Goal: Communication & Community: Share content

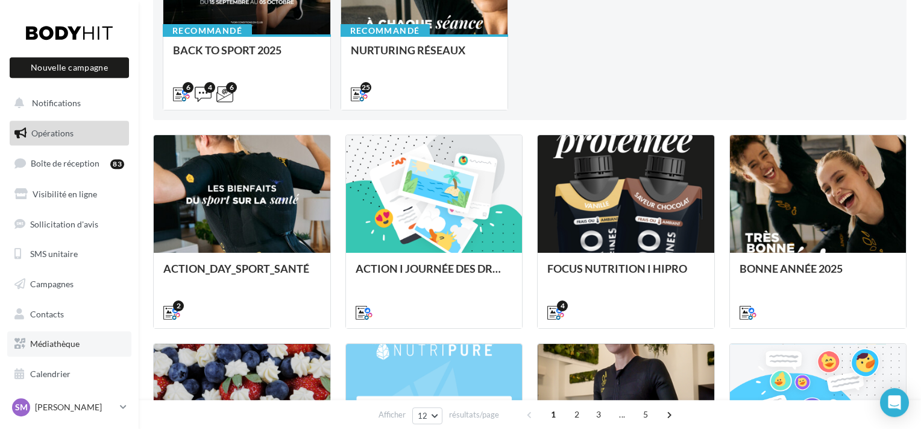
scroll to position [632, 0]
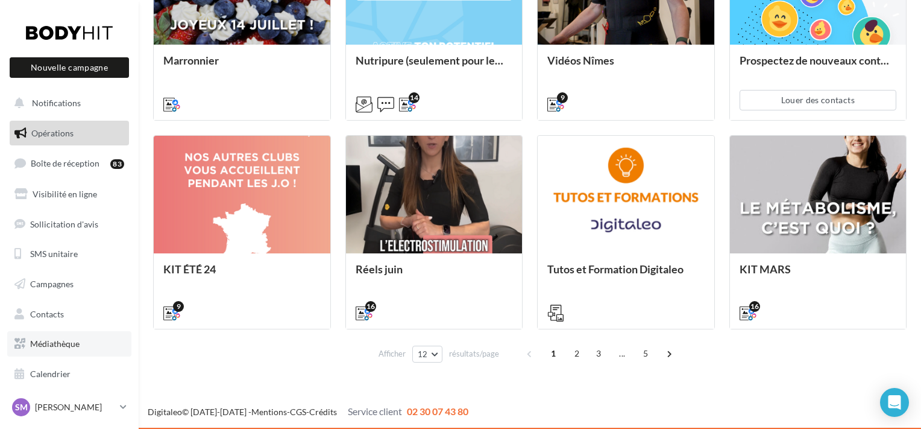
click at [60, 341] on span "Médiathèque" at bounding box center [54, 343] width 49 height 10
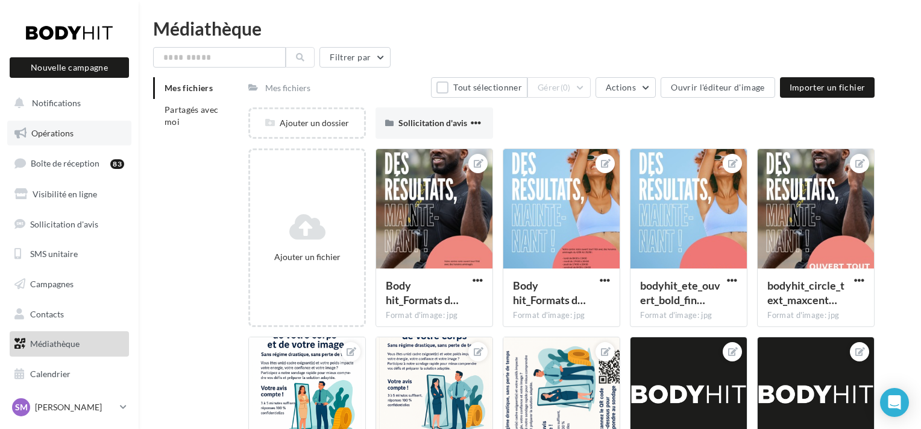
click at [86, 131] on link "Opérations" at bounding box center [69, 133] width 124 height 25
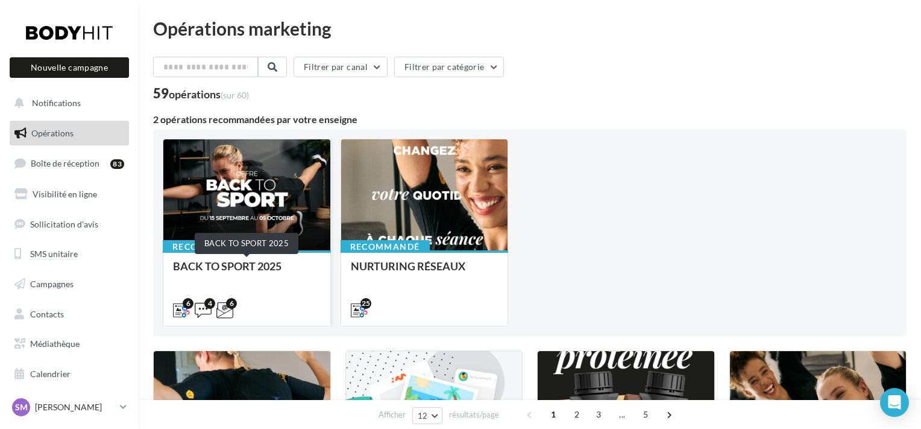
click at [303, 279] on div "BACK TO SPORT 2025" at bounding box center [247, 272] width 148 height 24
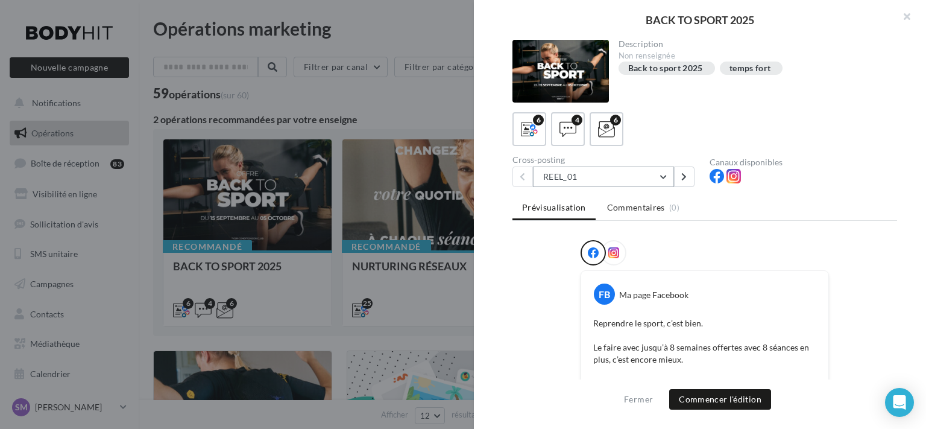
click at [588, 174] on button "REEL_01" at bounding box center [603, 176] width 141 height 20
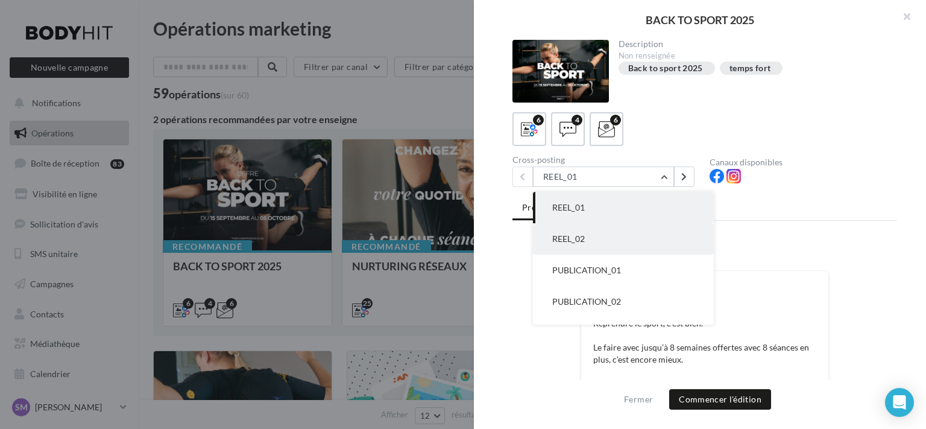
click at [659, 232] on button "REEL_02" at bounding box center [623, 238] width 181 height 31
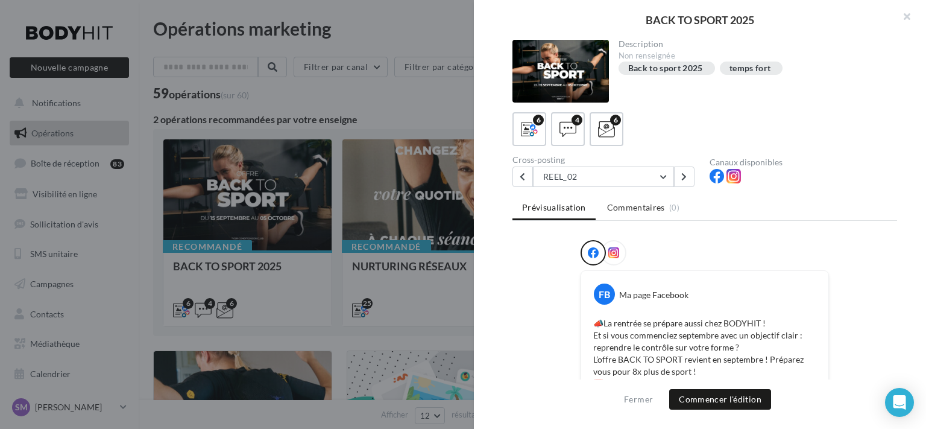
click at [616, 245] on div at bounding box center [613, 252] width 25 height 25
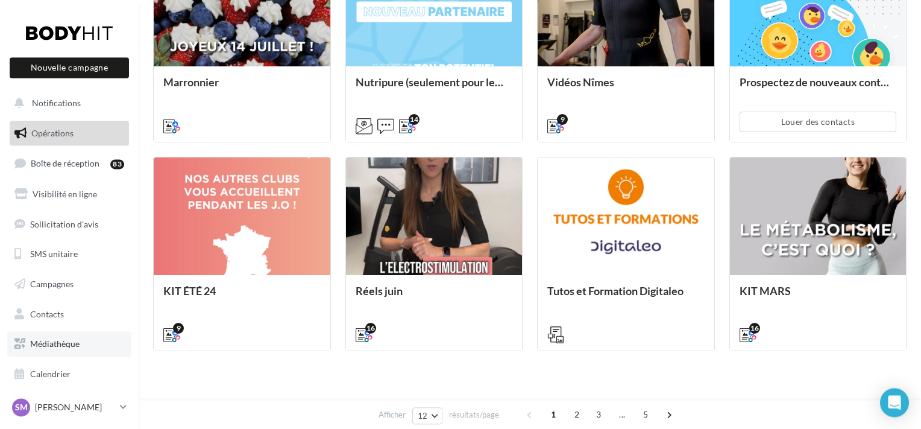
scroll to position [632, 0]
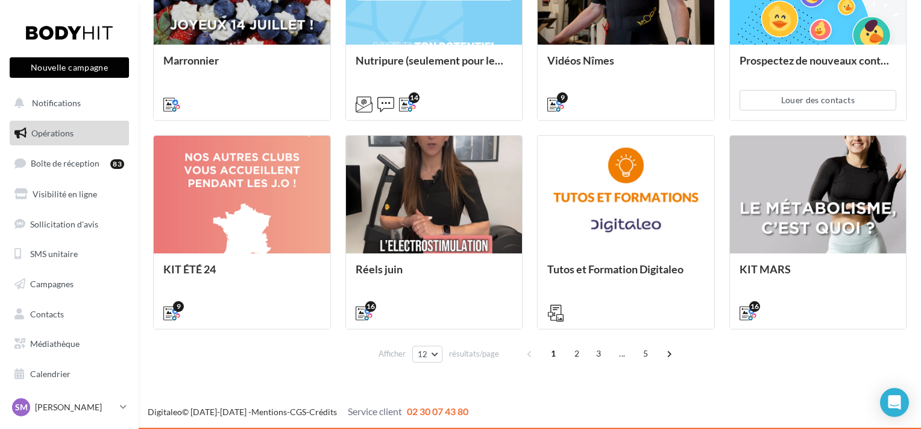
click at [87, 70] on button "Nouvelle campagne" at bounding box center [69, 67] width 119 height 20
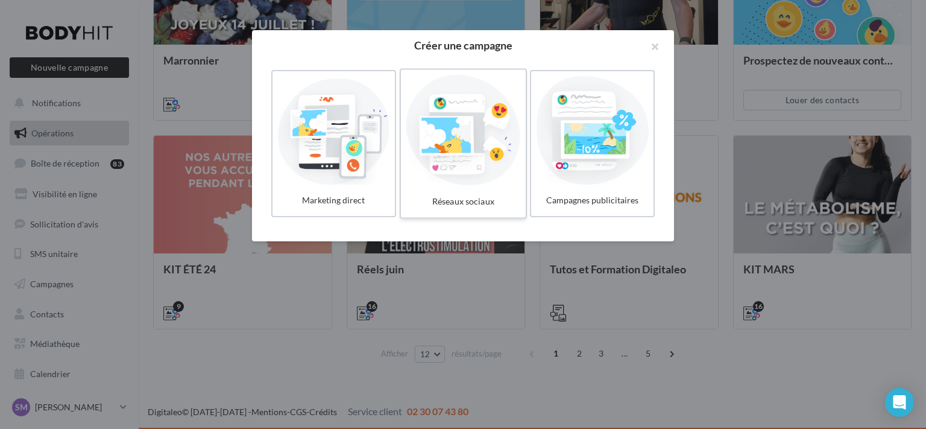
click at [422, 201] on div "Réseaux sociaux" at bounding box center [463, 201] width 115 height 22
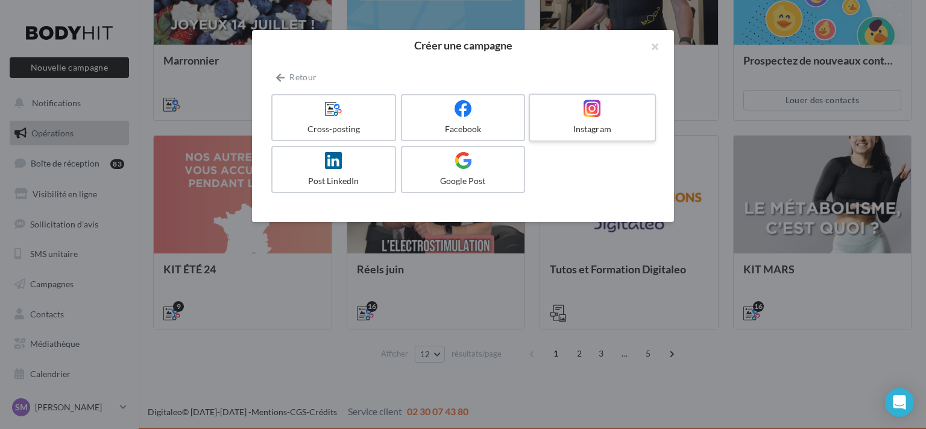
click at [549, 118] on label "Instagram" at bounding box center [592, 117] width 127 height 48
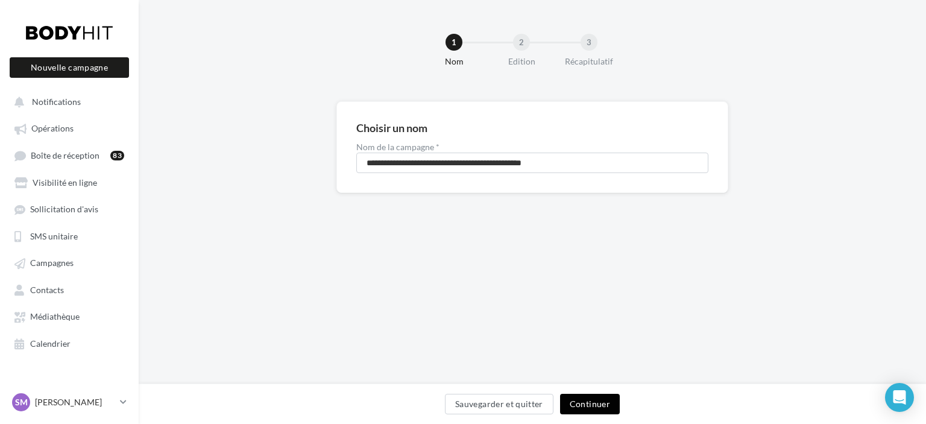
click at [575, 402] on button "Continuer" at bounding box center [590, 404] width 60 height 20
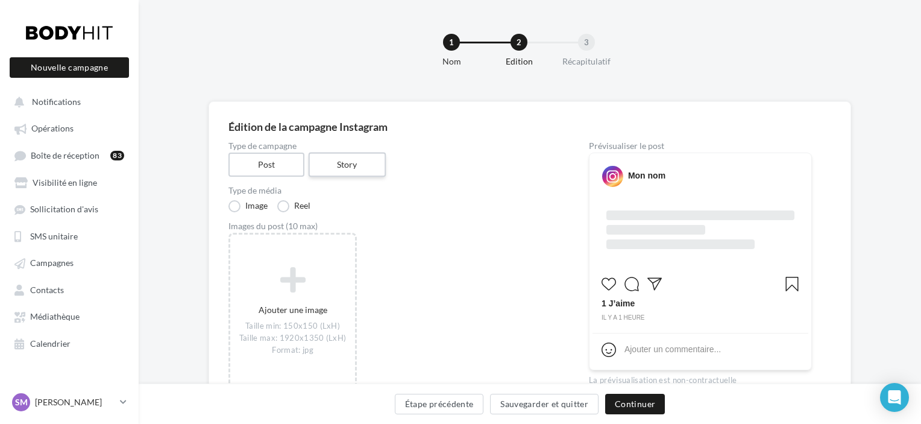
click at [367, 169] on label "Story" at bounding box center [346, 164] width 77 height 25
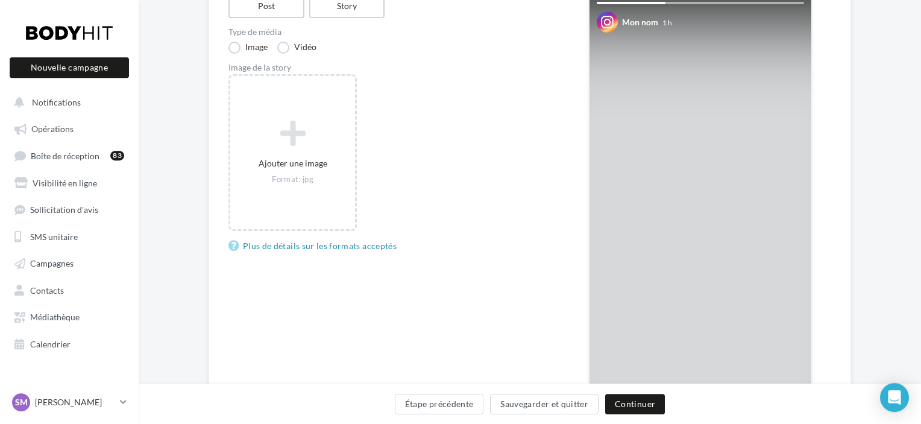
scroll to position [240, 0]
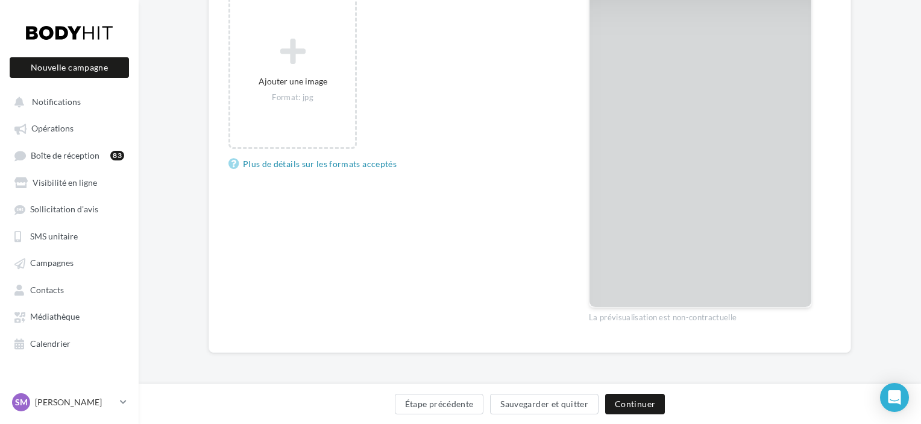
click at [450, 144] on div "Ajouter une image Format: jpg" at bounding box center [393, 76] width 331 height 169
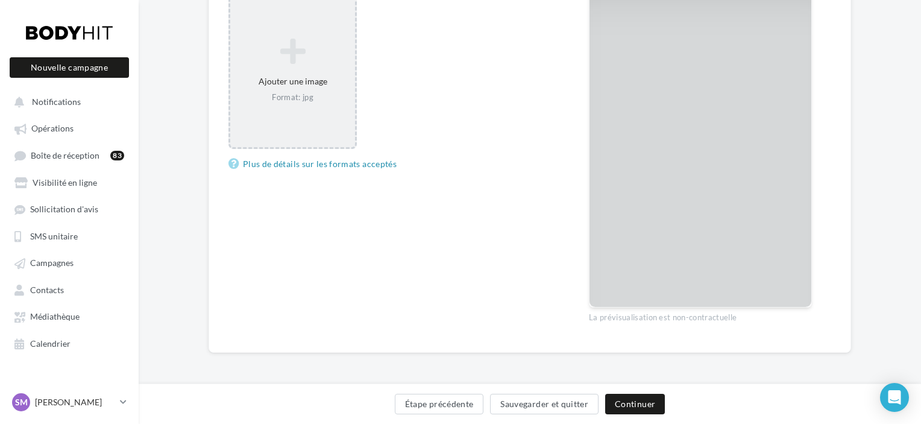
click at [286, 87] on div "Ajouter une image Format: jpg" at bounding box center [292, 70] width 125 height 77
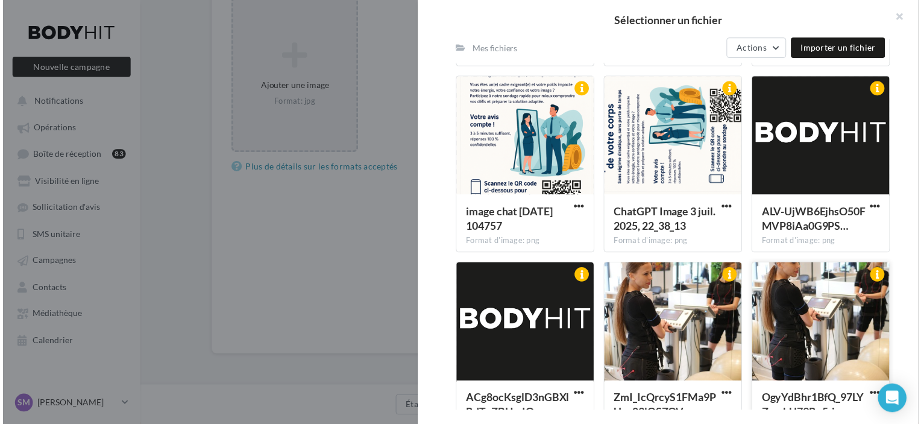
scroll to position [553, 0]
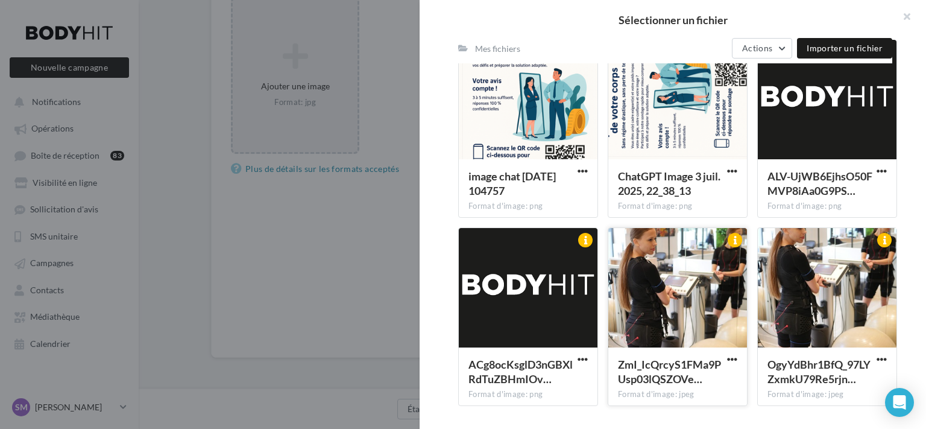
click at [681, 265] on div at bounding box center [677, 288] width 139 height 121
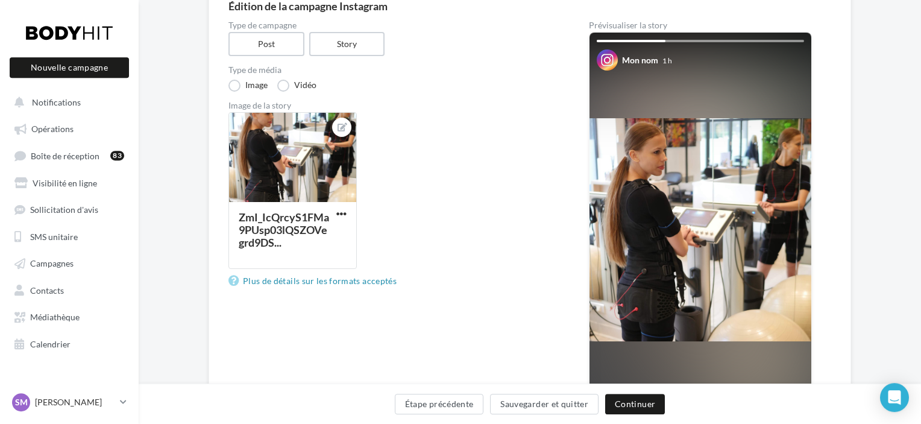
scroll to position [0, 0]
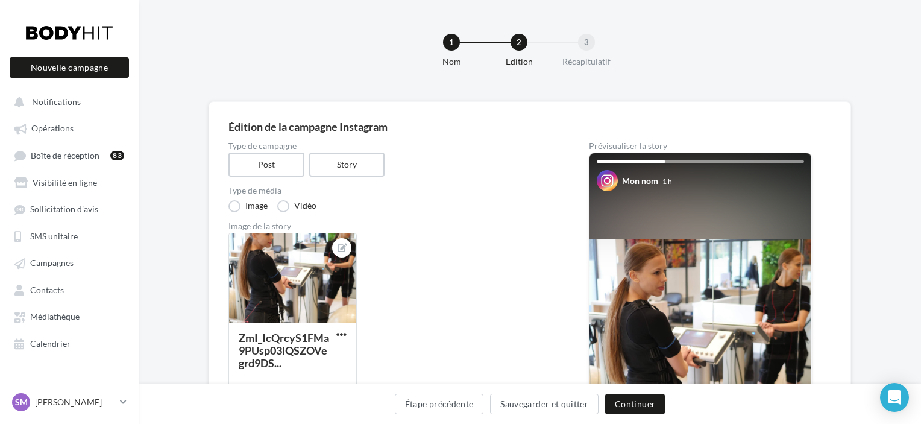
click at [693, 266] on img at bounding box center [700, 350] width 222 height 223
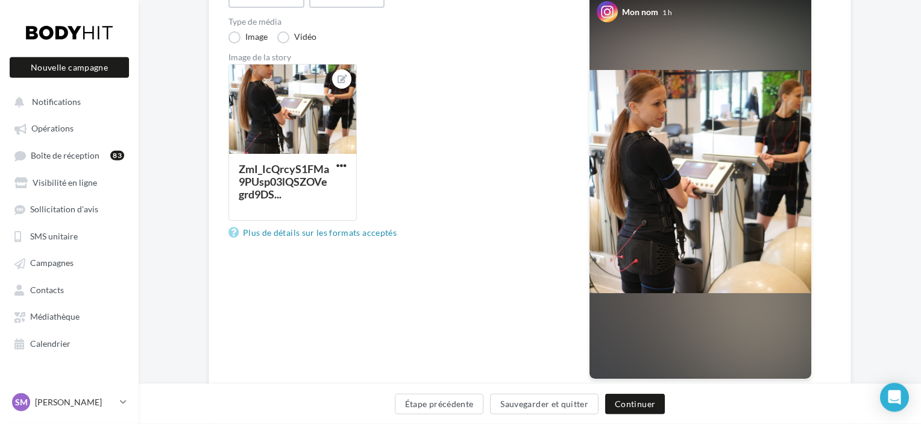
scroll to position [240, 0]
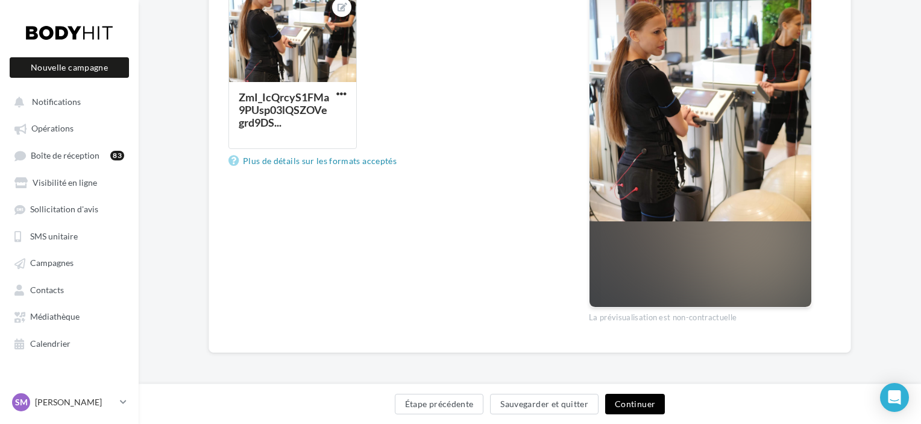
click at [652, 401] on button "Continuer" at bounding box center [635, 404] width 60 height 20
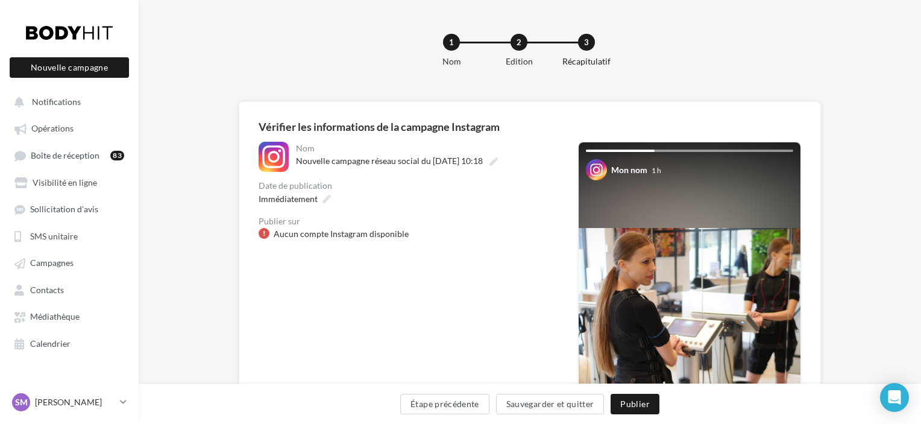
click at [673, 264] on img at bounding box center [690, 339] width 222 height 223
click at [466, 397] on button "Étape précédente" at bounding box center [444, 404] width 89 height 20
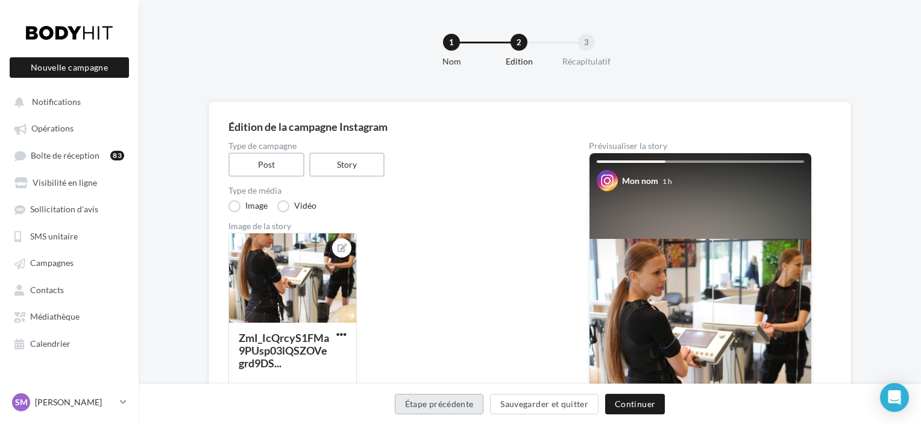
click at [468, 400] on button "Étape précédente" at bounding box center [439, 404] width 89 height 20
